Goal: Check status

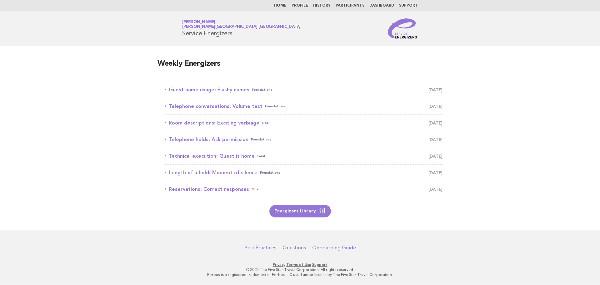
click at [391, 7] on link "Dashboard" at bounding box center [381, 6] width 25 height 4
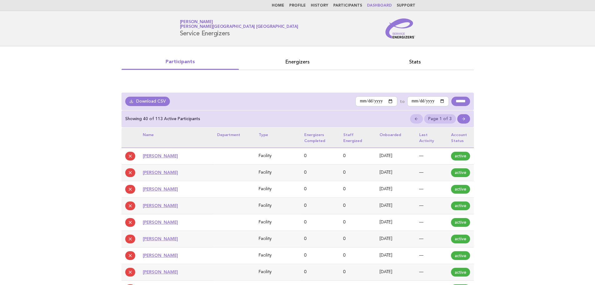
click at [424, 62] on link "Stats" at bounding box center [414, 61] width 117 height 9
